Goal: Transaction & Acquisition: Purchase product/service

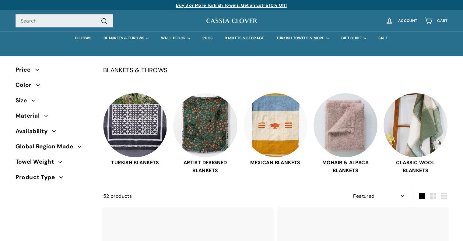
select select "manual"
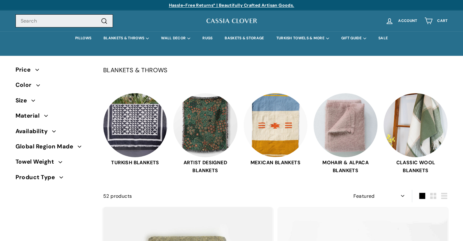
click at [83, 26] on input "Search" at bounding box center [64, 20] width 97 height 13
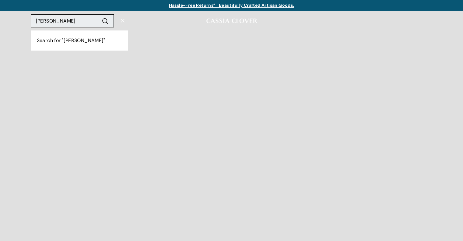
type input "hartwell"
click at [99, 16] on button ".cls-1{fill:none;stroke:#000;stroke-miterlimit:10;stroke-width:2px} Search" at bounding box center [104, 20] width 11 height 9
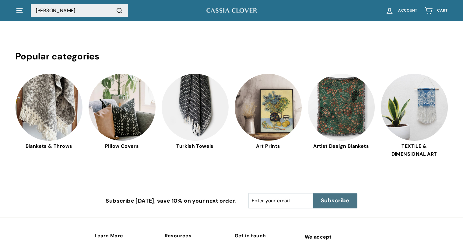
scroll to position [117, 0]
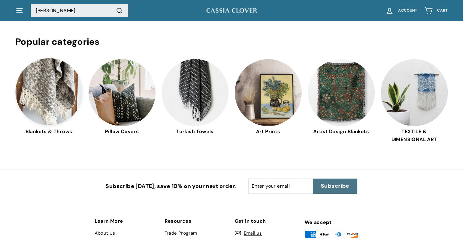
click at [48, 96] on img at bounding box center [49, 91] width 67 height 67
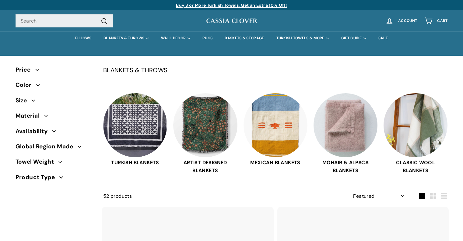
select select "manual"
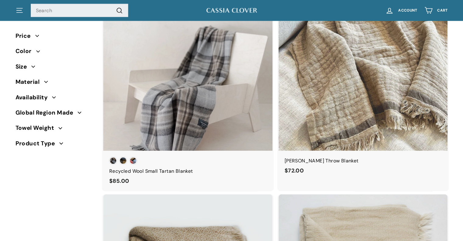
scroll to position [1481, 0]
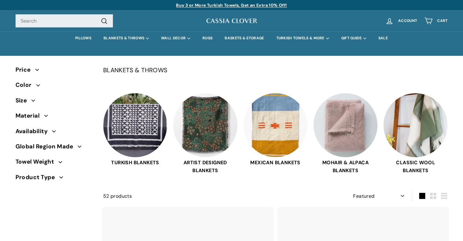
select select "manual"
click at [204, 135] on img at bounding box center [205, 124] width 64 height 64
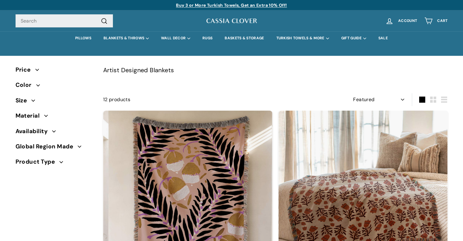
select select "manual"
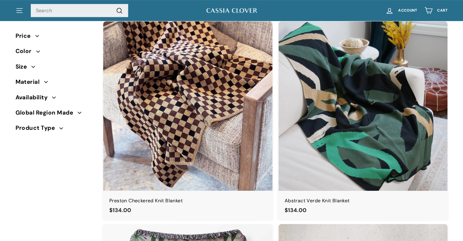
scroll to position [296, 0]
